Goal: Find contact information: Find contact information

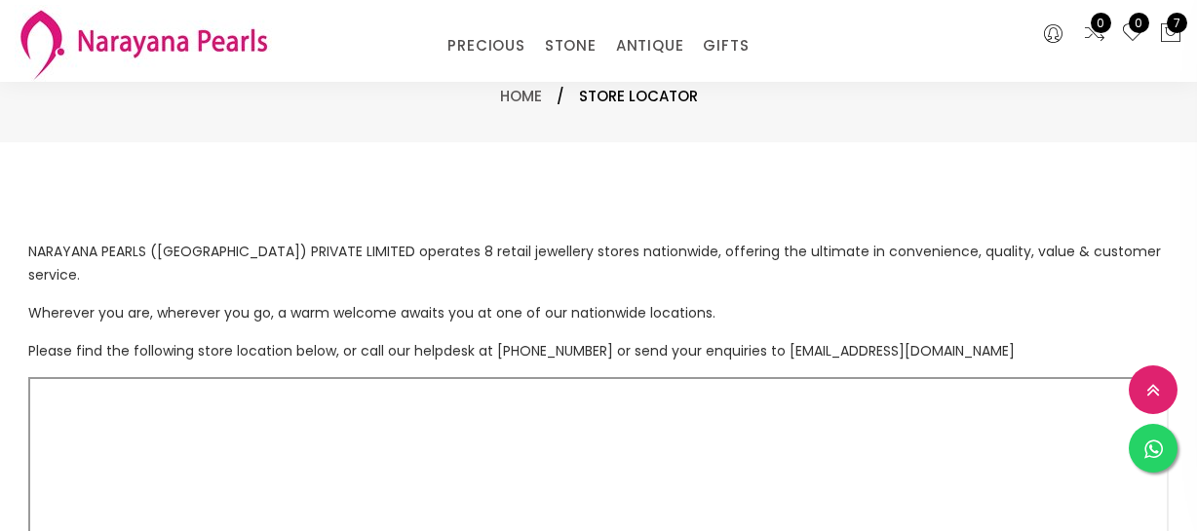
select select "INR"
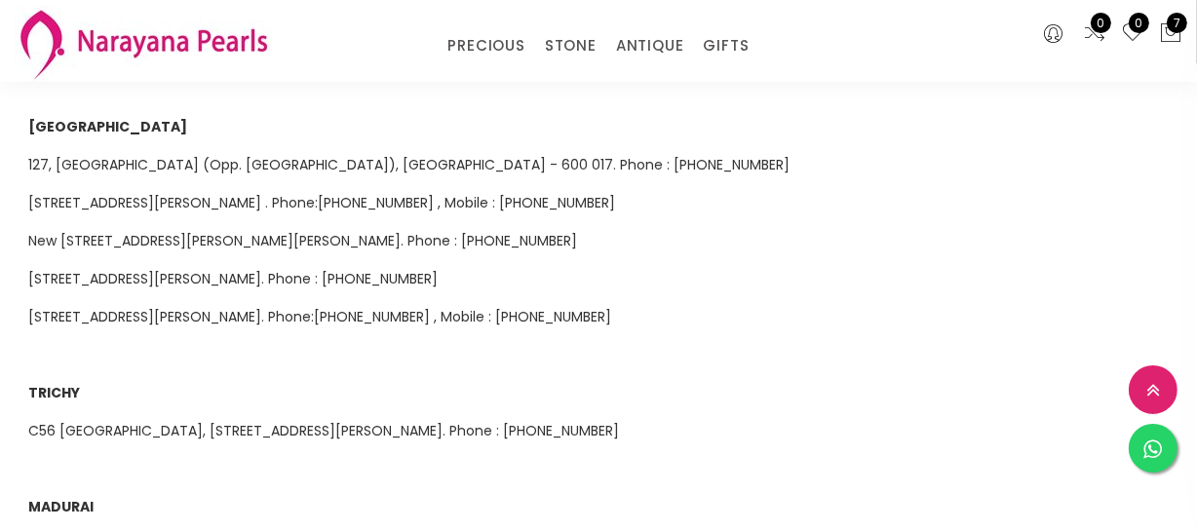
scroll to position [1062, 0]
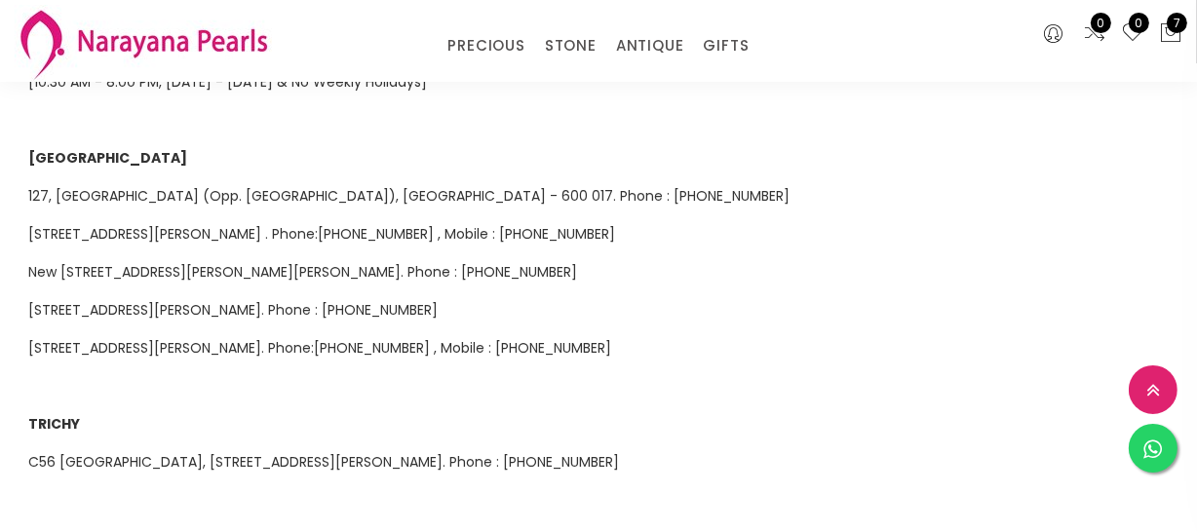
click at [380, 224] on span "[STREET_ADDRESS][PERSON_NAME] . Phone:[PHONE_NUMBER] , Mobile : [PHONE_NUMBER]" at bounding box center [321, 233] width 587 height 19
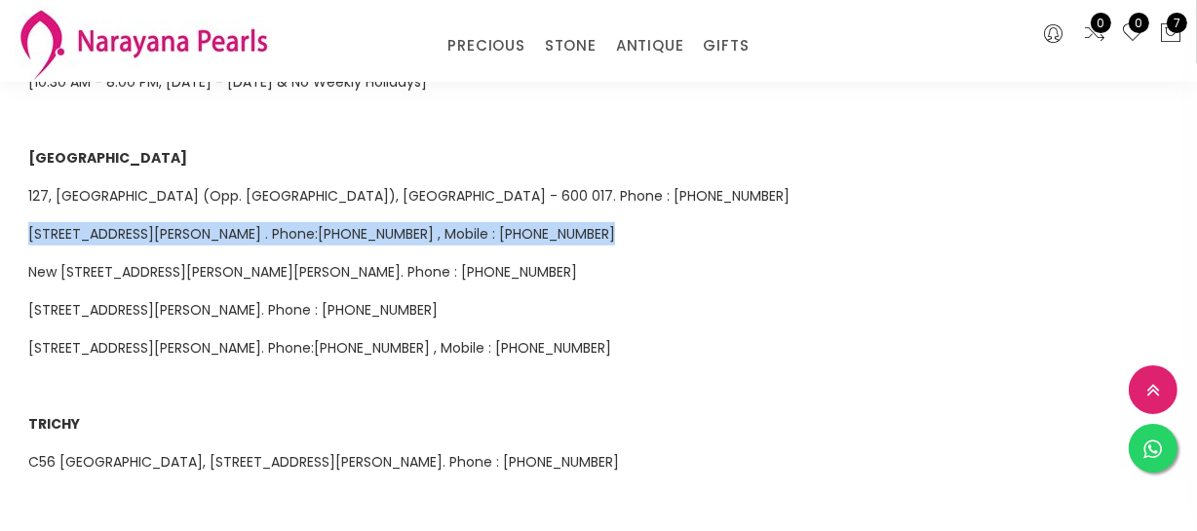
click at [380, 224] on span "[STREET_ADDRESS][PERSON_NAME] . Phone:[PHONE_NUMBER] , Mobile : [PHONE_NUMBER]" at bounding box center [321, 233] width 587 height 19
copy span "[STREET_ADDRESS][PERSON_NAME] . Phone:[PHONE_NUMBER] , Mobile : [PHONE_NUMBER]"
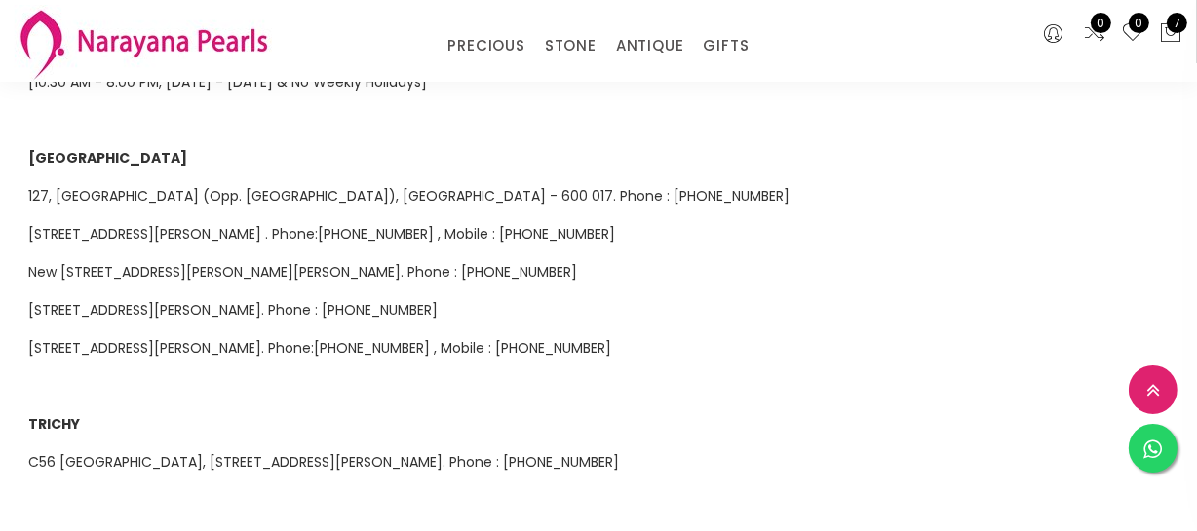
click at [388, 262] on span "New [STREET_ADDRESS][PERSON_NAME][PERSON_NAME]. Phone : [PHONE_NUMBER]" at bounding box center [302, 271] width 549 height 19
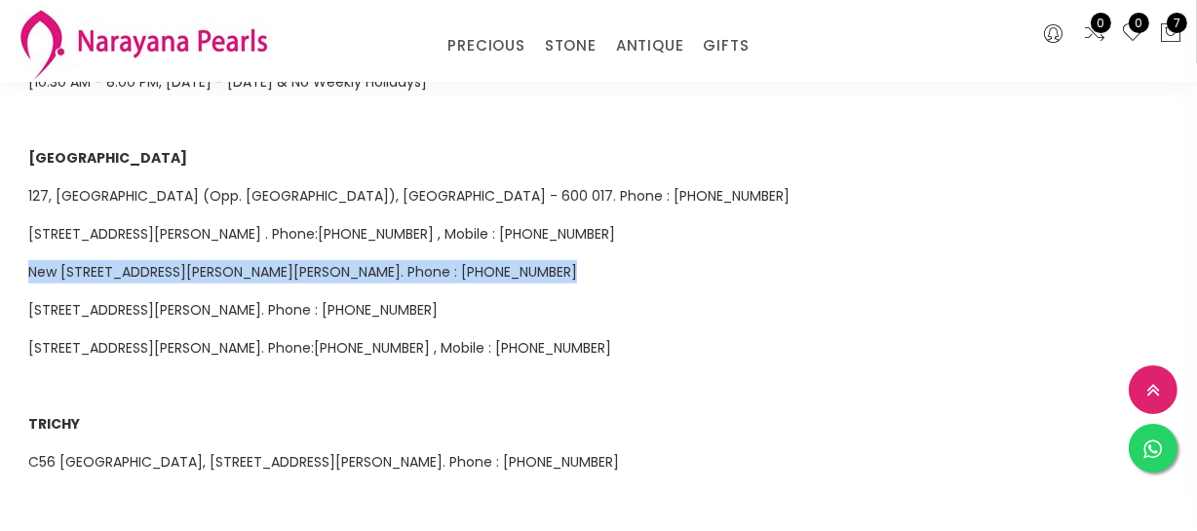
click at [388, 262] on span "New [STREET_ADDRESS][PERSON_NAME][PERSON_NAME]. Phone : [PHONE_NUMBER]" at bounding box center [302, 271] width 549 height 19
copy span "New [STREET_ADDRESS][PERSON_NAME][PERSON_NAME]. Phone : [PHONE_NUMBER]"
